Goal: Navigation & Orientation: Find specific page/section

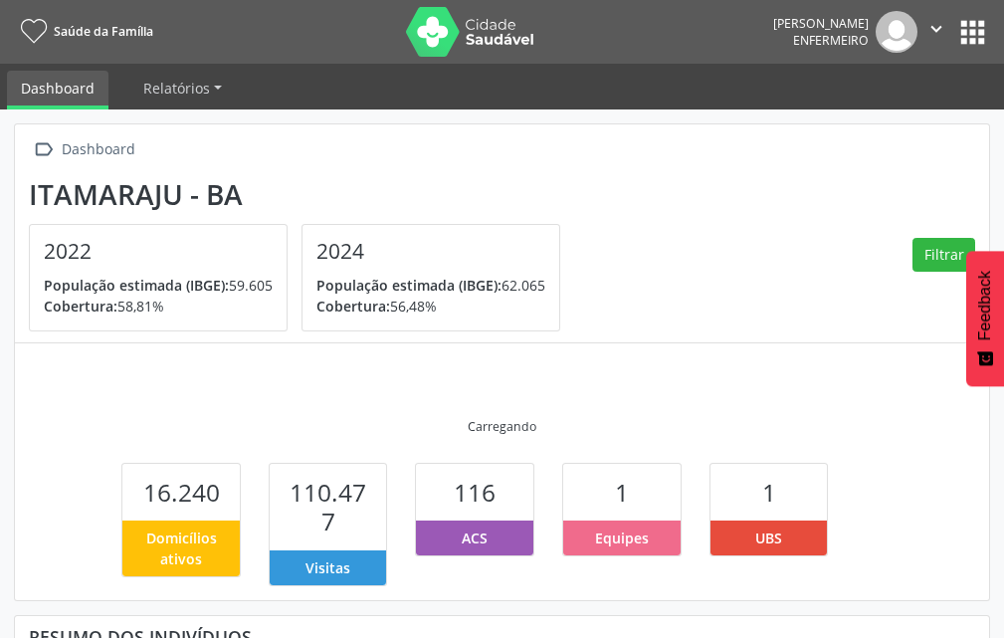
click at [967, 37] on button "apps" at bounding box center [972, 32] width 35 height 35
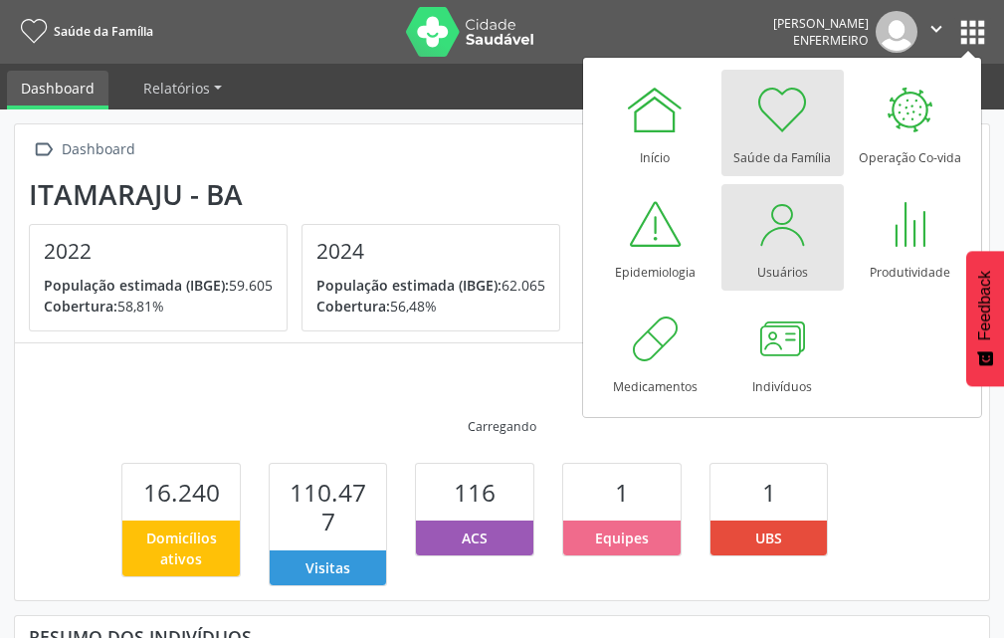
click at [783, 243] on div at bounding box center [782, 224] width 60 height 60
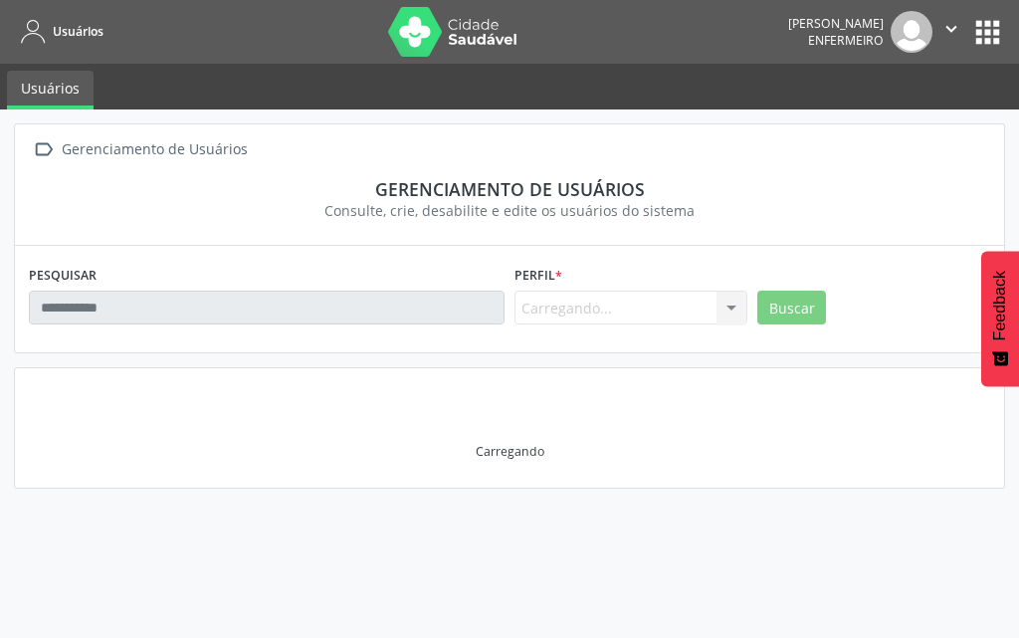
click at [981, 39] on button "apps" at bounding box center [987, 32] width 35 height 35
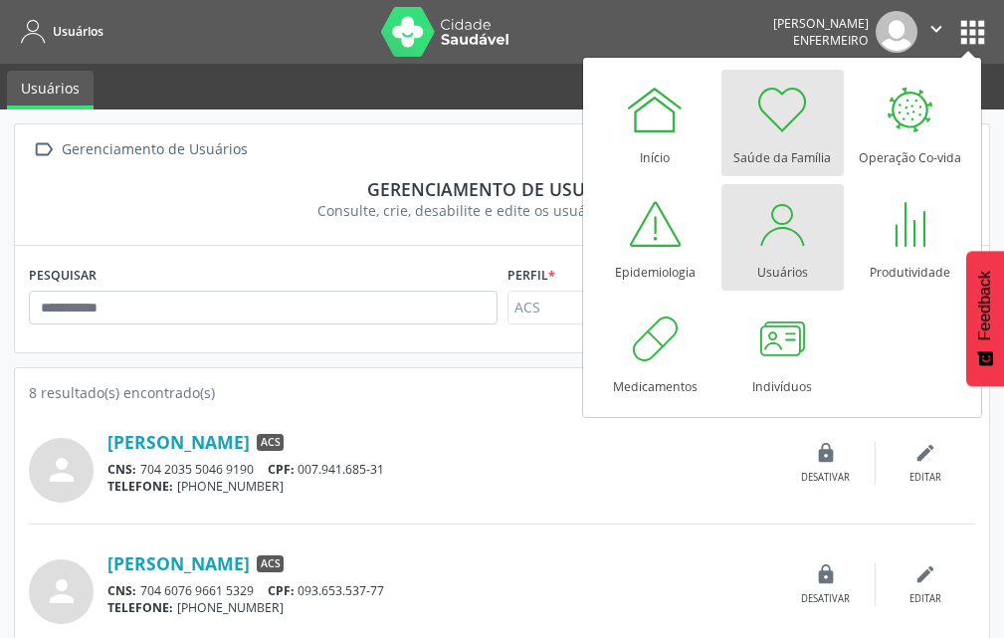
click at [785, 136] on div at bounding box center [782, 110] width 60 height 60
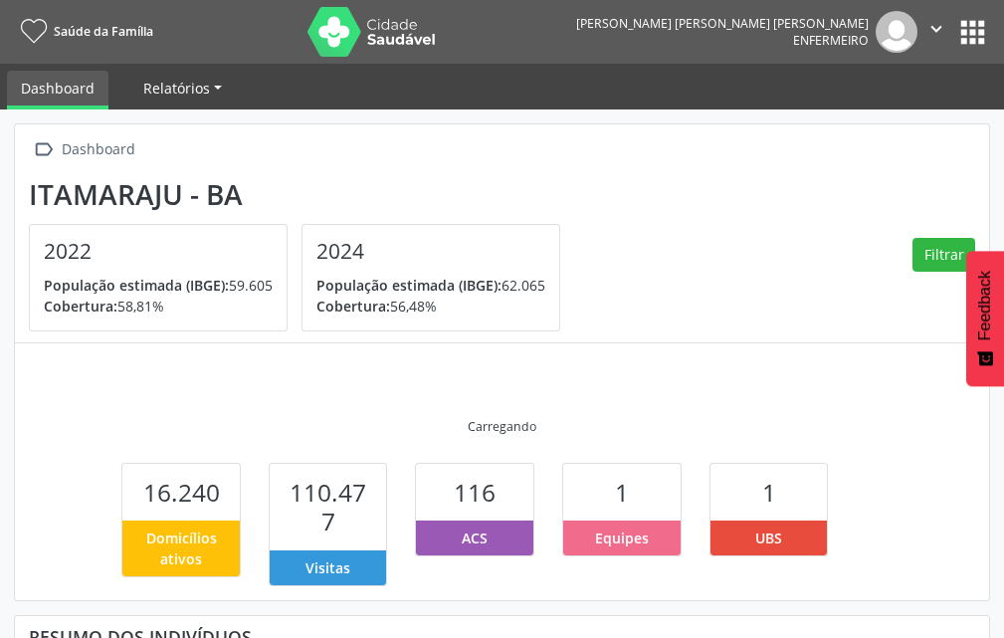
click at [197, 82] on span "Relatórios" at bounding box center [176, 88] width 67 height 19
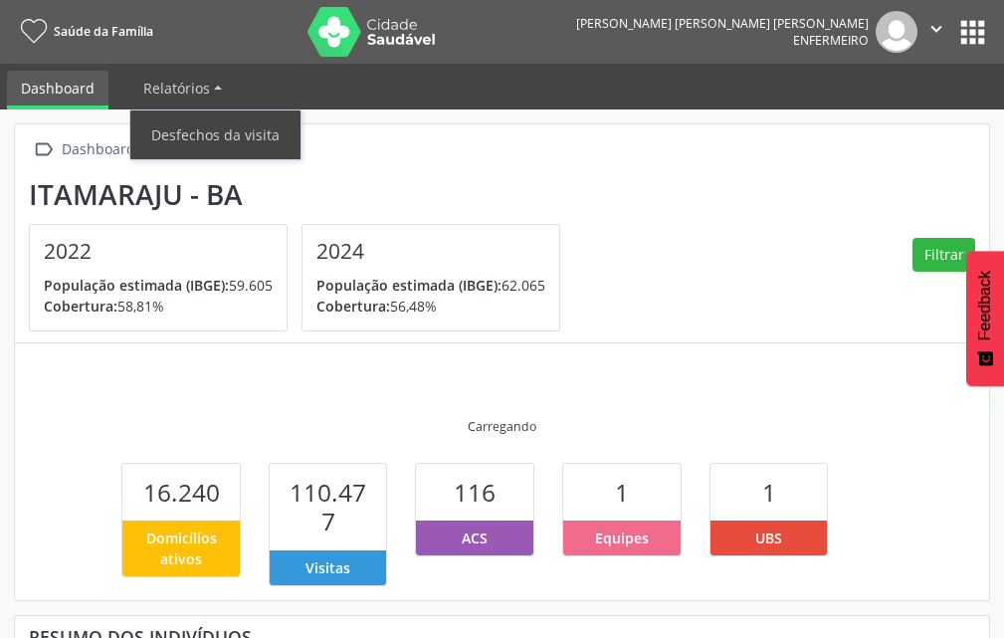
click at [55, 87] on link "Dashboard" at bounding box center [57, 90] width 101 height 39
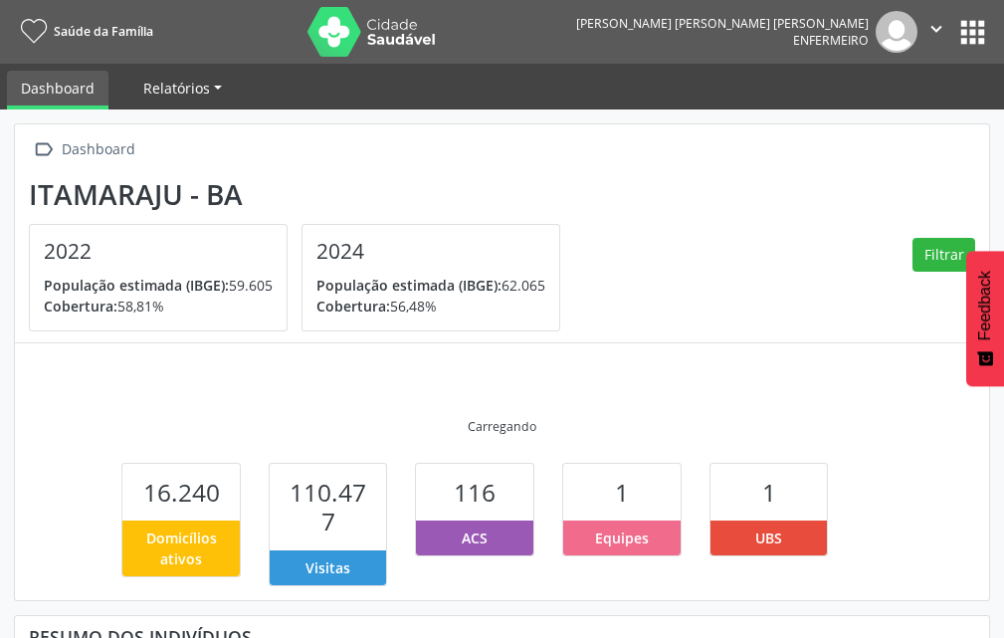
click at [153, 82] on span "Relatórios" at bounding box center [176, 88] width 67 height 19
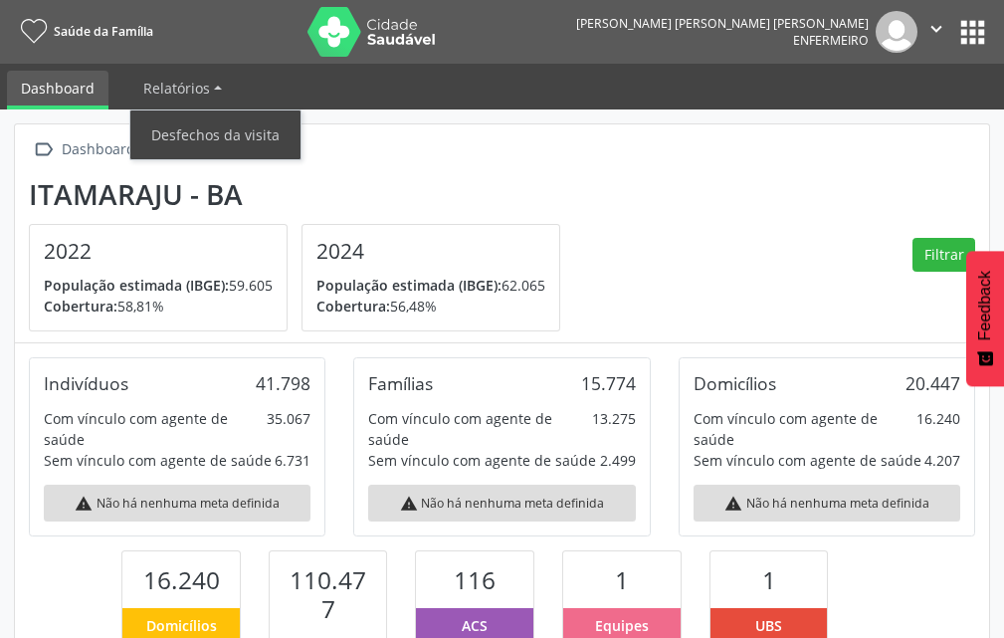
click at [979, 31] on button "apps" at bounding box center [972, 32] width 35 height 35
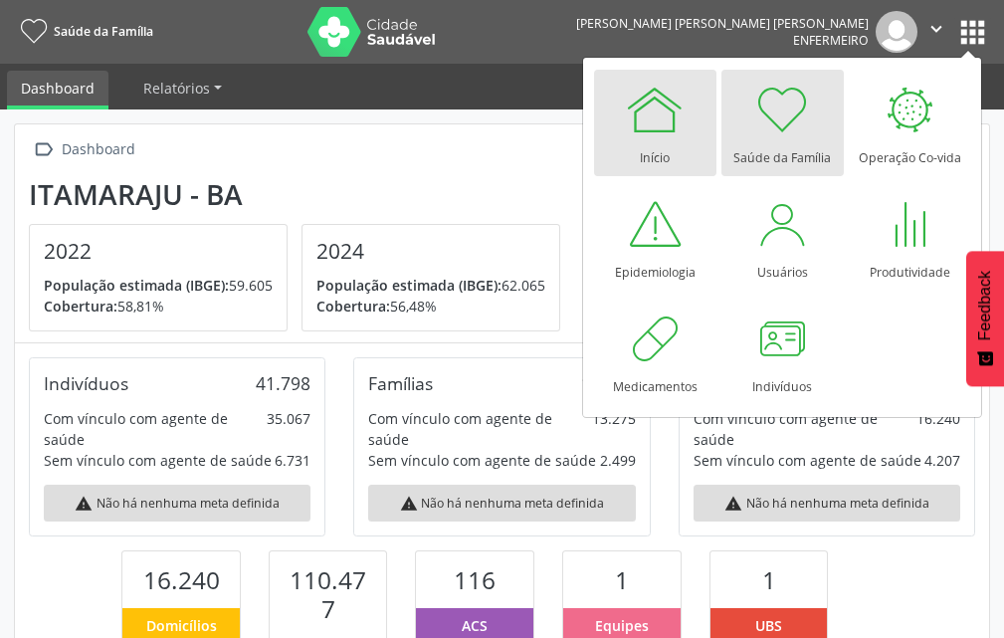
click at [634, 119] on div at bounding box center [655, 110] width 60 height 60
